Goal: Find specific page/section: Find specific page/section

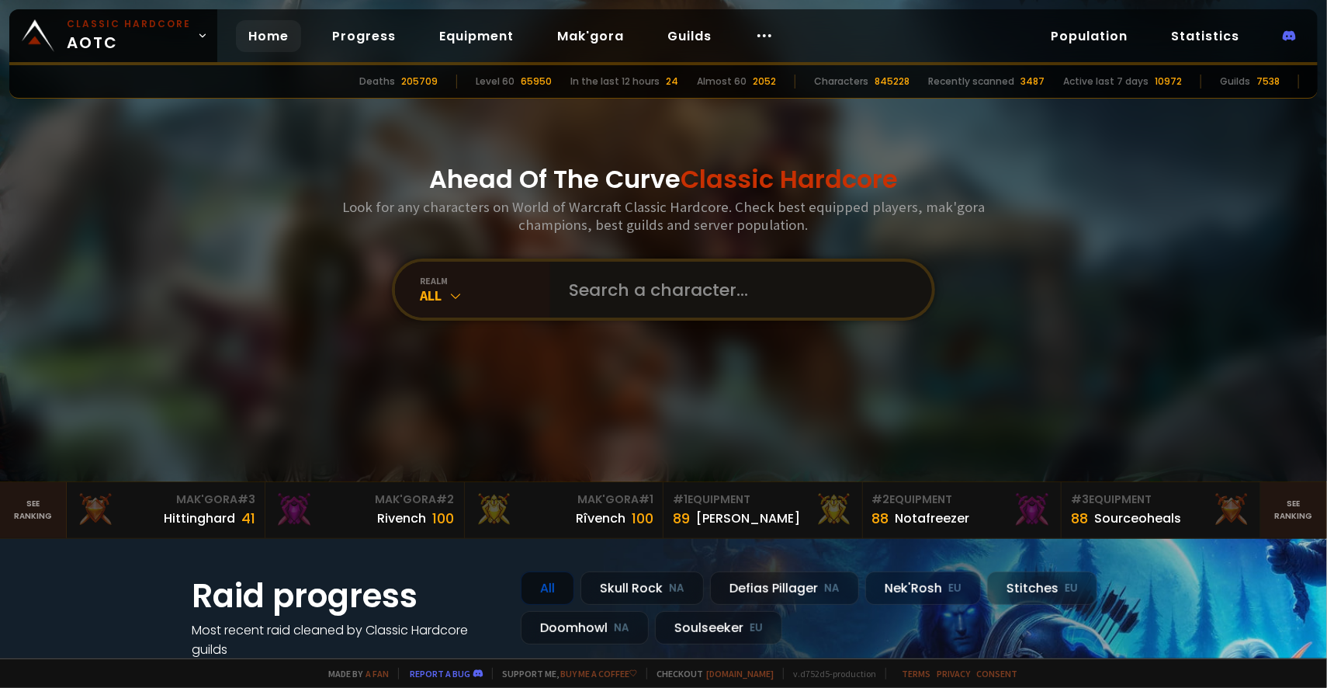
click at [664, 279] on input "text" at bounding box center [737, 290] width 354 height 56
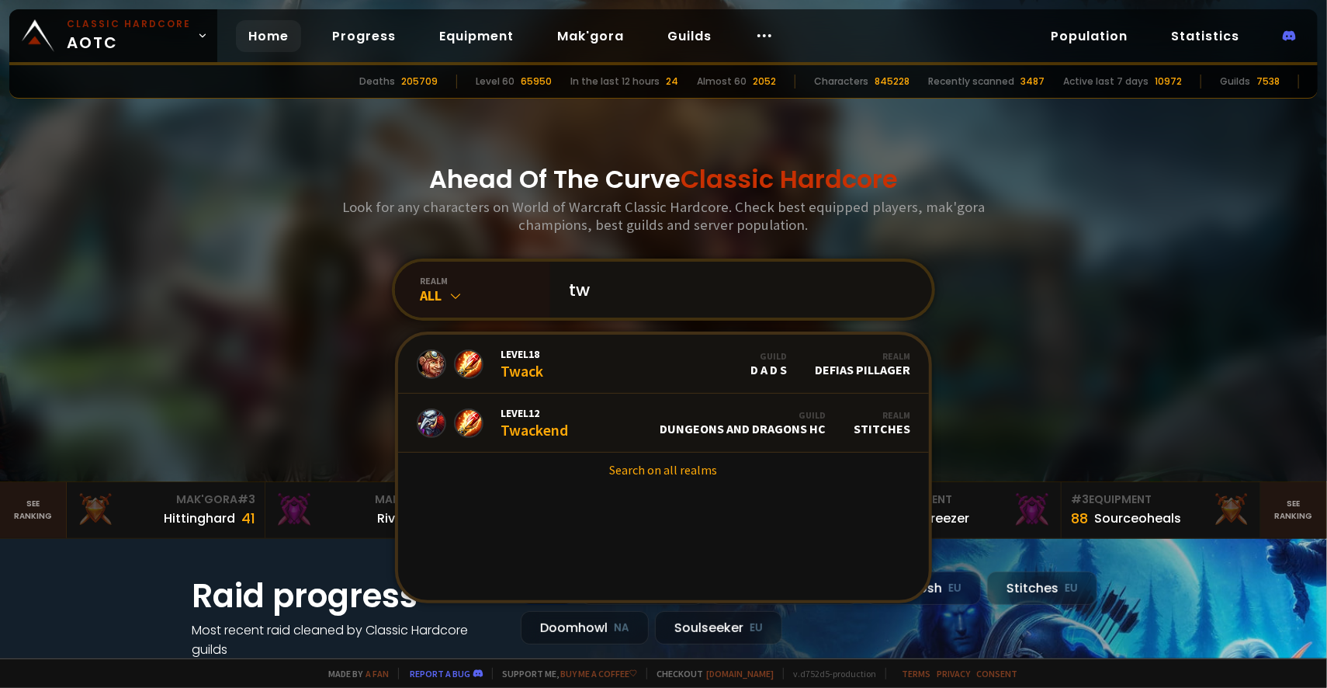
type input "t"
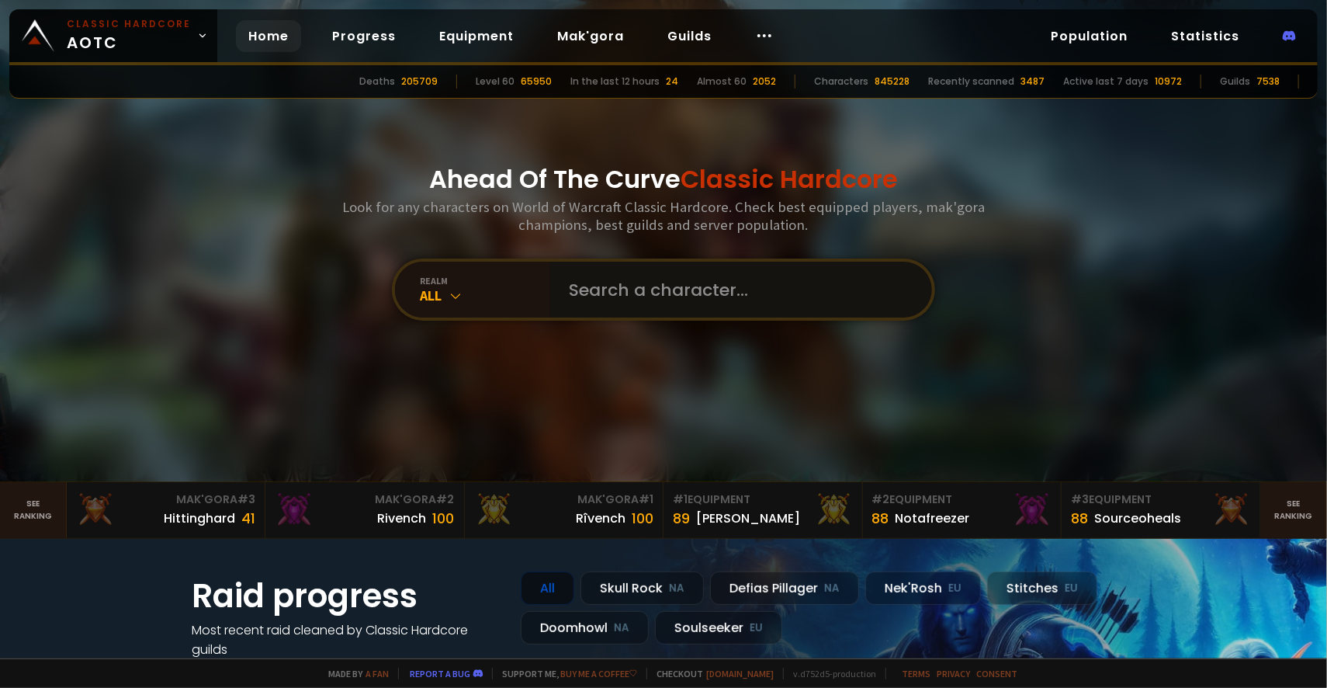
click at [748, 283] on input "text" at bounding box center [737, 290] width 354 height 56
paste input "смешной циничный ник для орка воина с наличием скрытой лингвистической изысканн…"
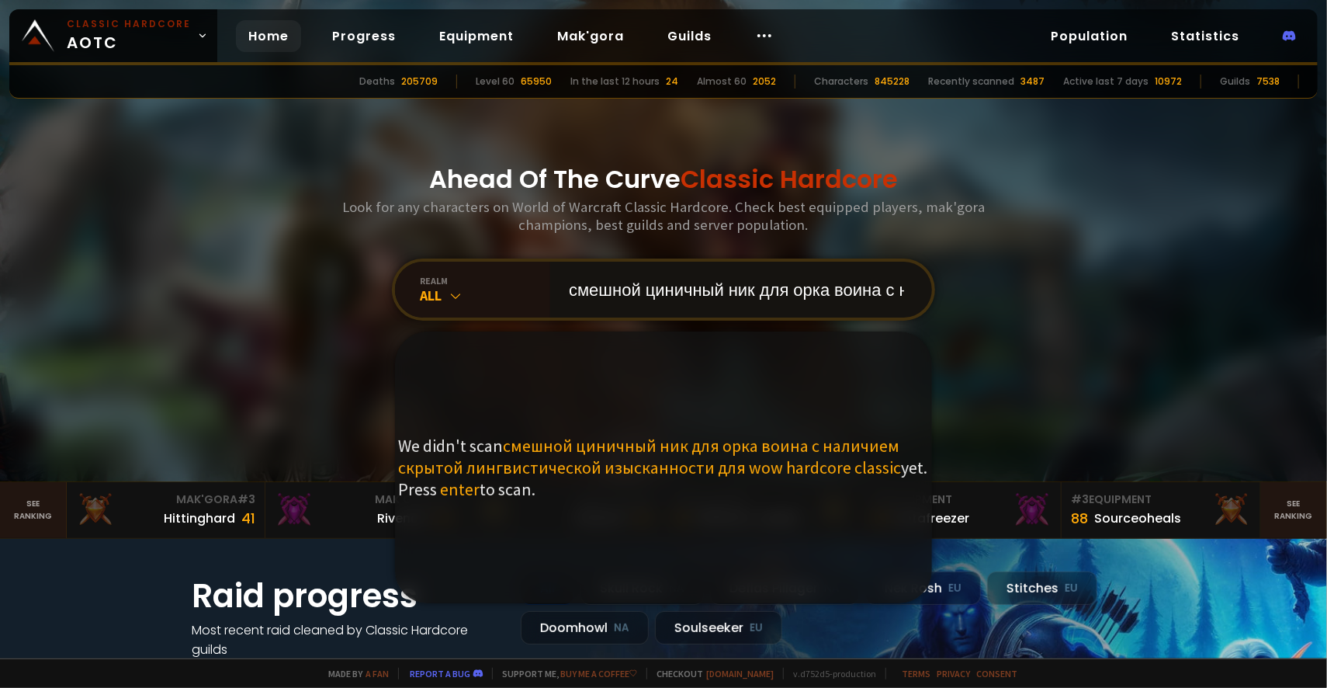
drag, startPoint x: 896, startPoint y: 291, endPoint x: 167, endPoint y: 300, distance: 729.7
click at [167, 300] on section "Ahead Of The Curve Classic Hardcore Look for any characters on World of Warcraf…" at bounding box center [663, 241] width 1327 height 482
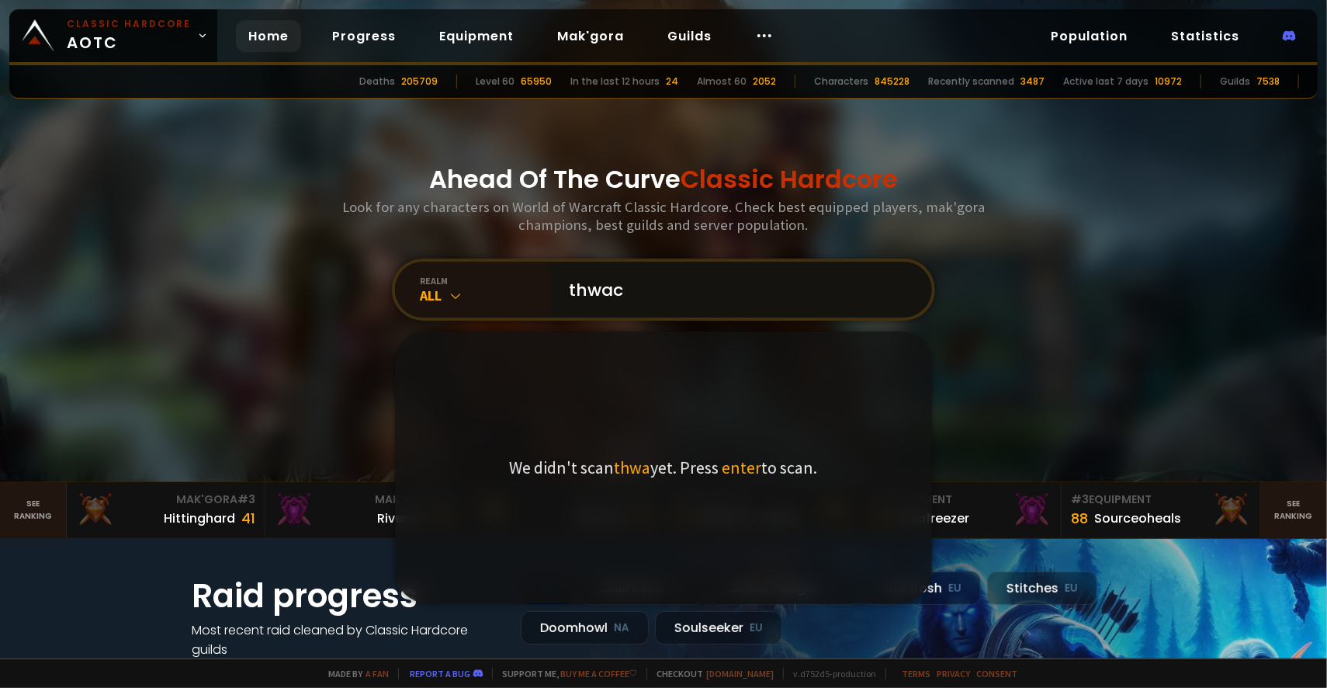
type input "thwack"
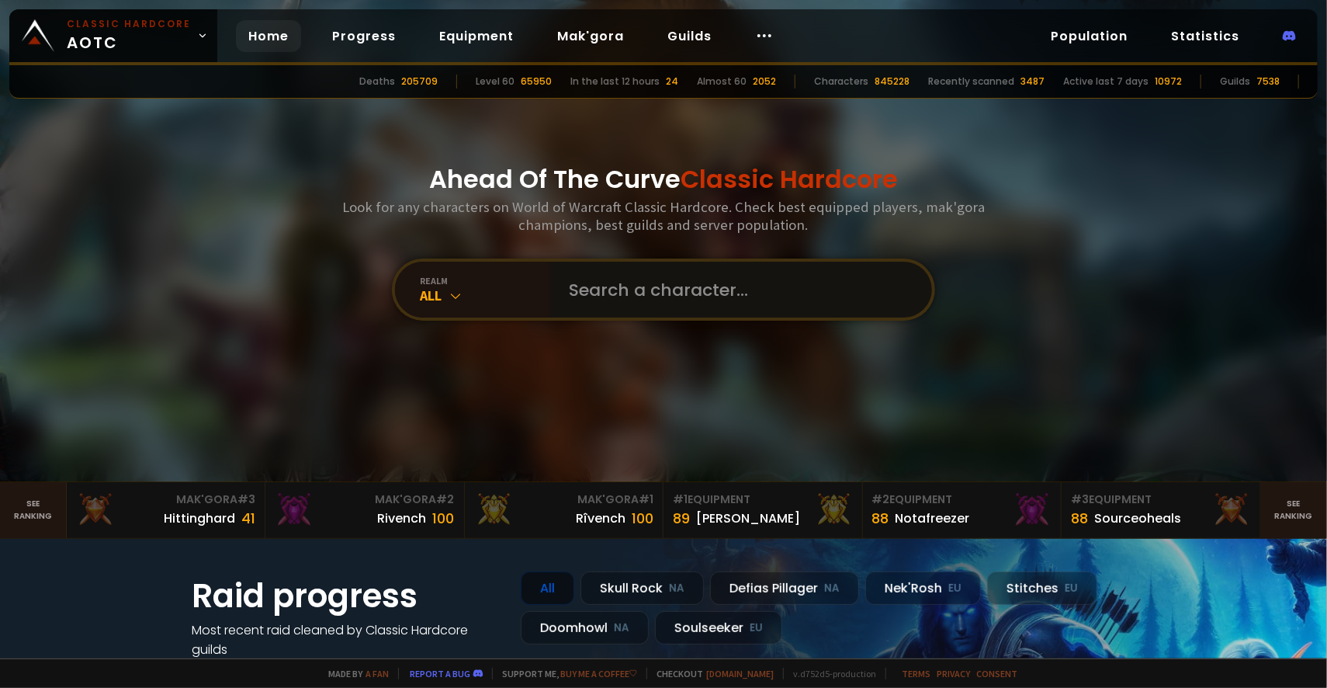
click at [662, 295] on input "text" at bounding box center [737, 290] width 354 height 56
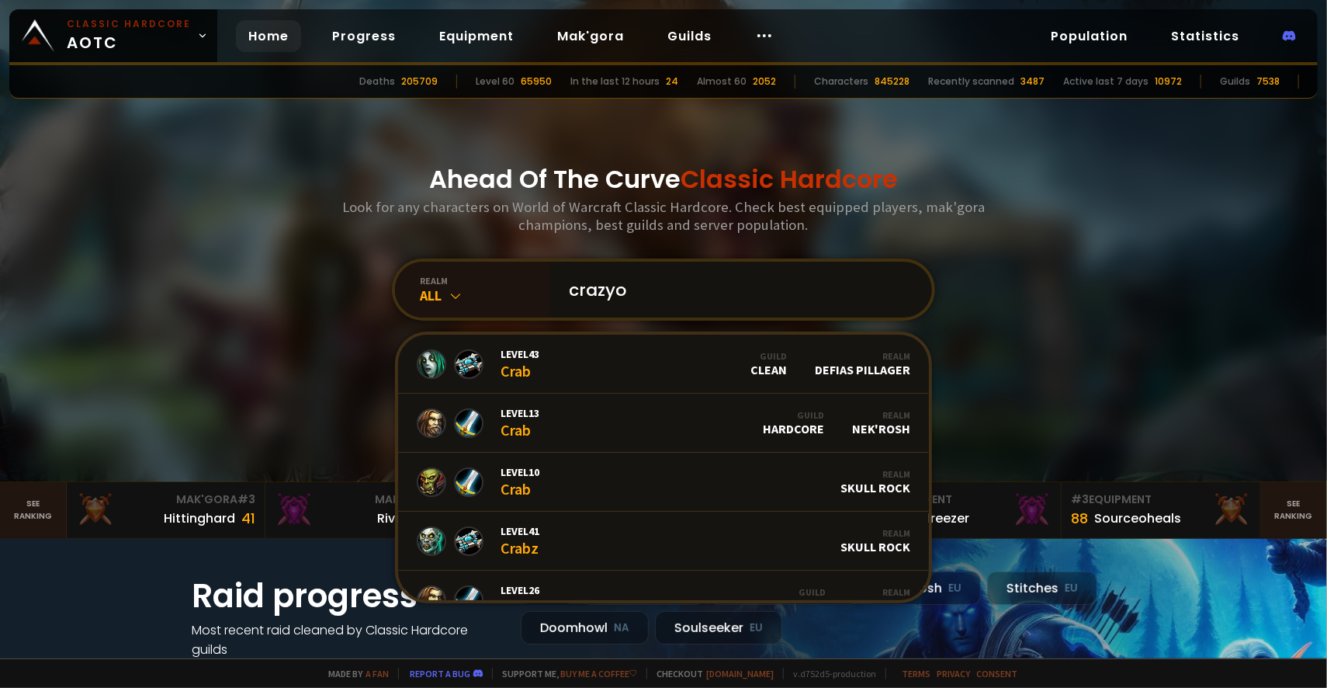
type input "crazyow"
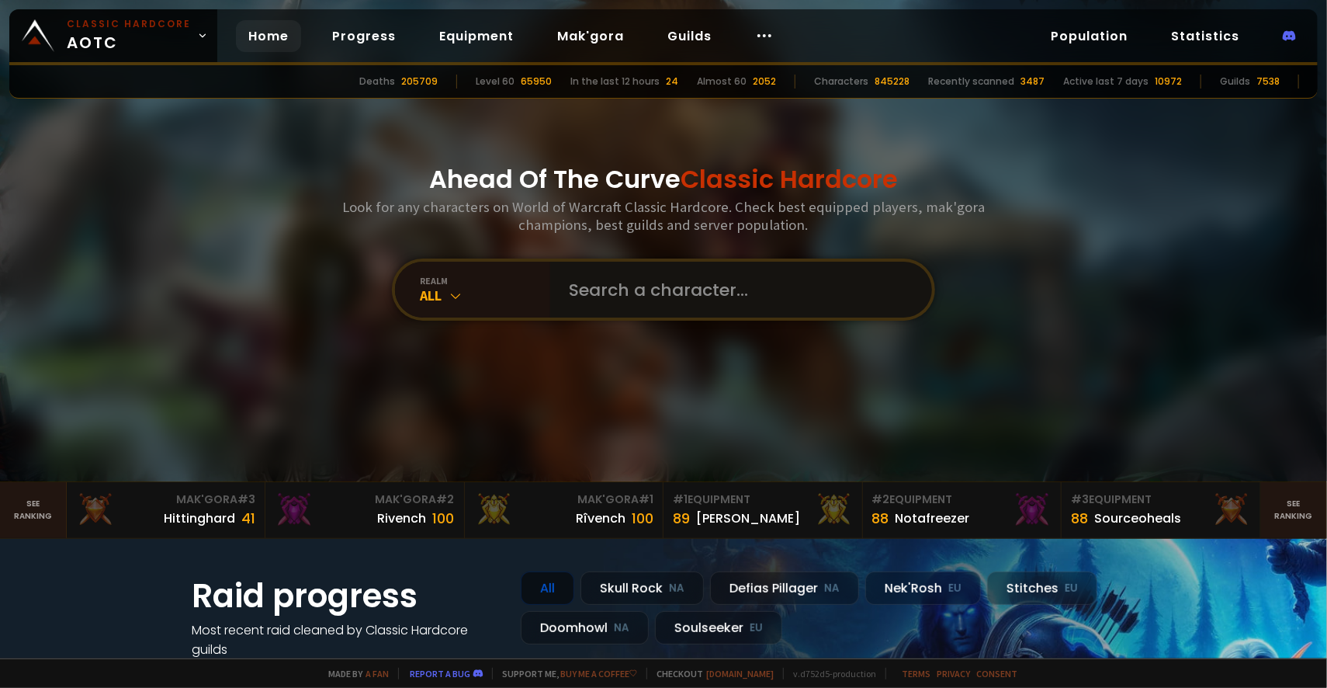
click at [577, 298] on input "text" at bounding box center [737, 290] width 354 height 56
type input "я"
type input "zhenshen"
click at [689, 306] on input "text" at bounding box center [737, 290] width 354 height 56
type input "owru"
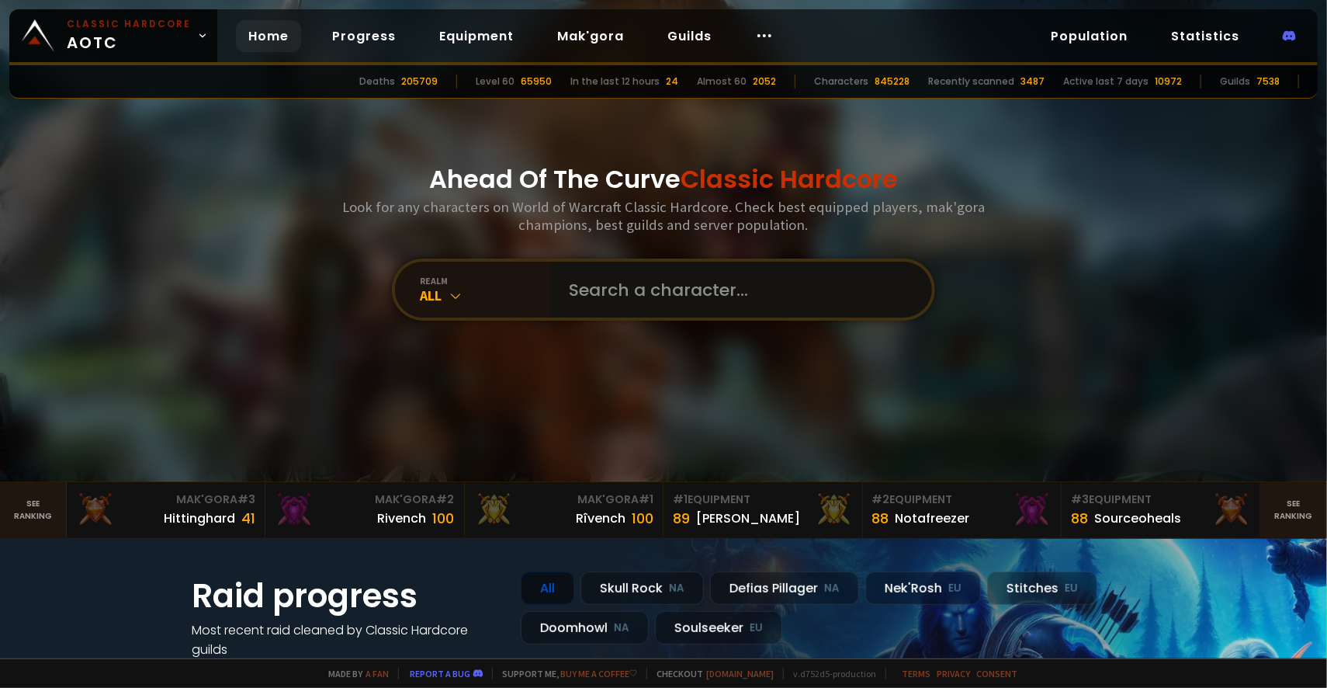
click at [686, 297] on input "text" at bounding box center [737, 290] width 354 height 56
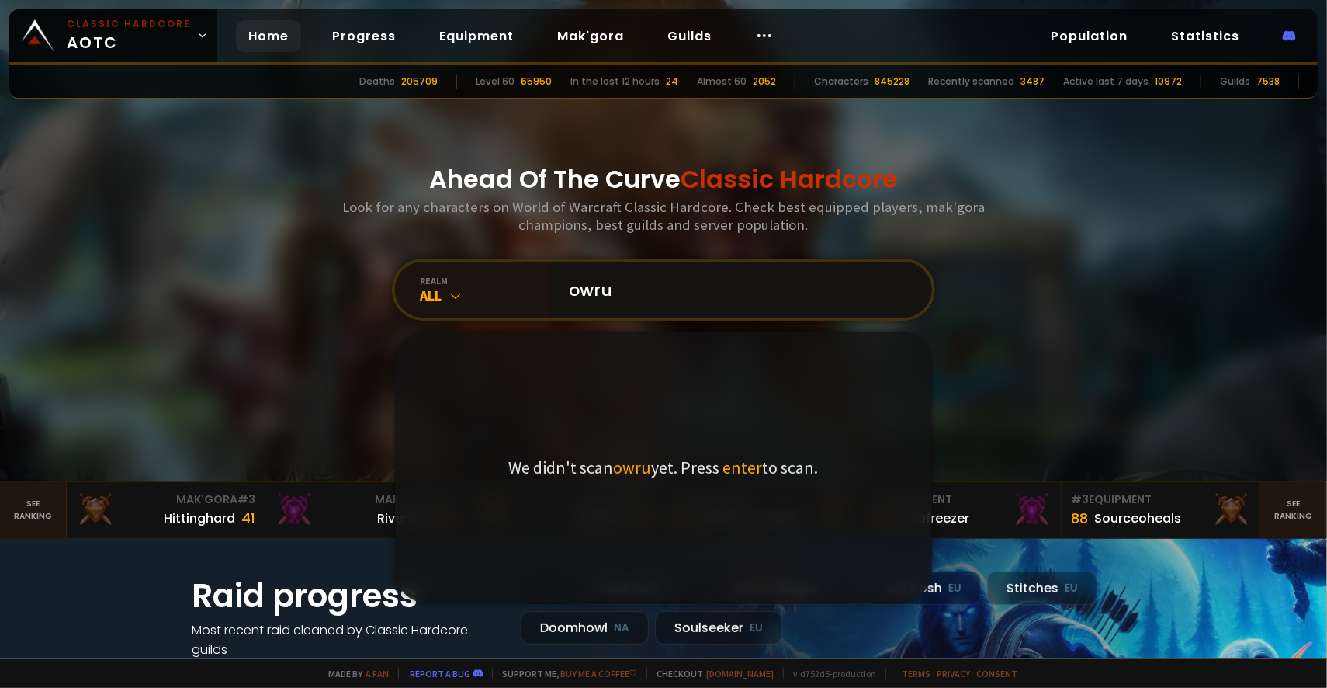
type input "owrus"
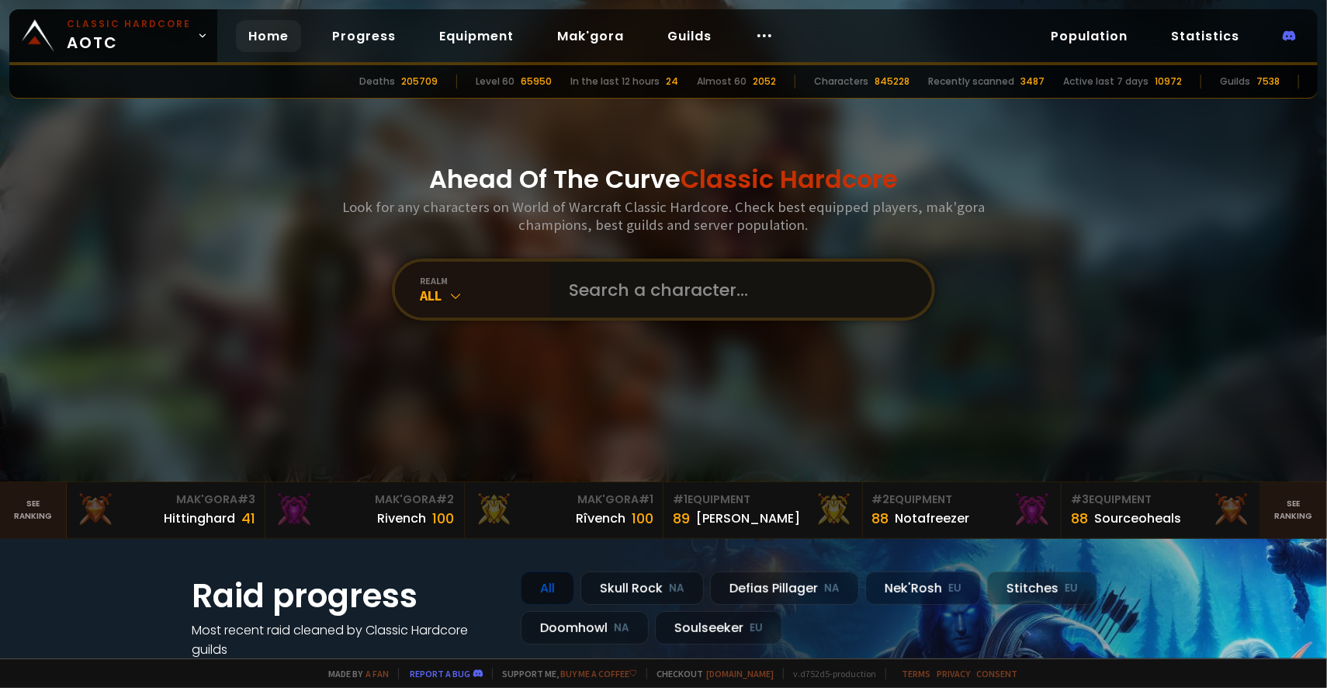
click at [692, 281] on input "text" at bounding box center [737, 290] width 354 height 56
paste input "orcwhc"
type input "orcwhc"
